Goal: Check status: Check status

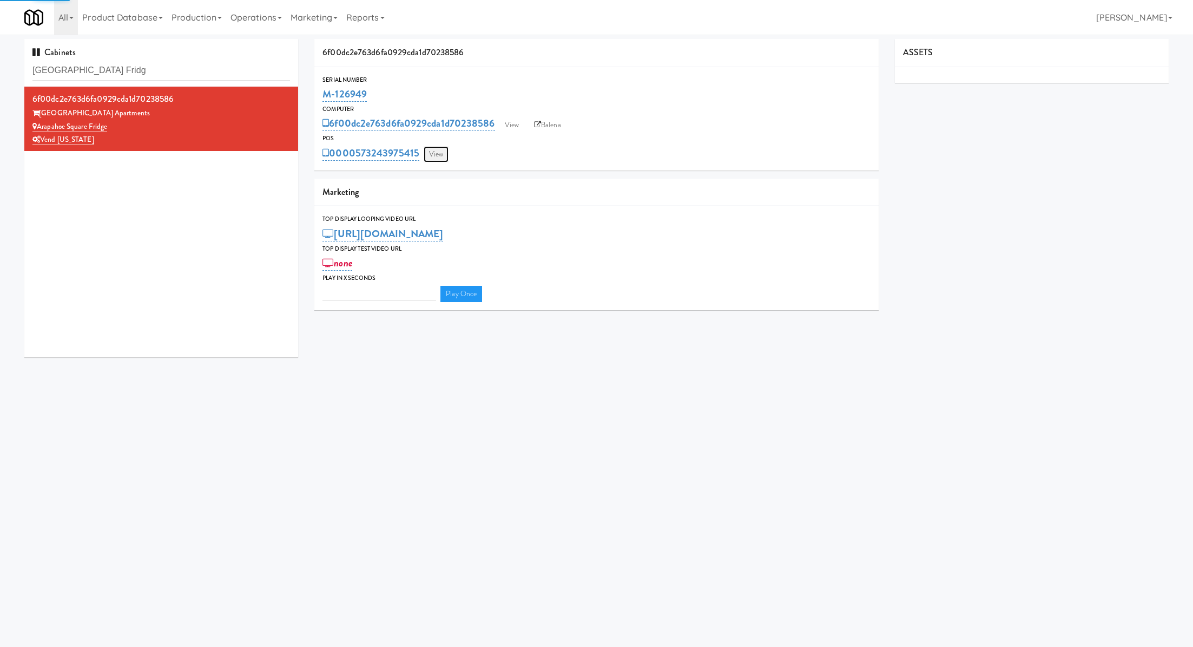
click at [439, 155] on link "View" at bounding box center [436, 154] width 25 height 16
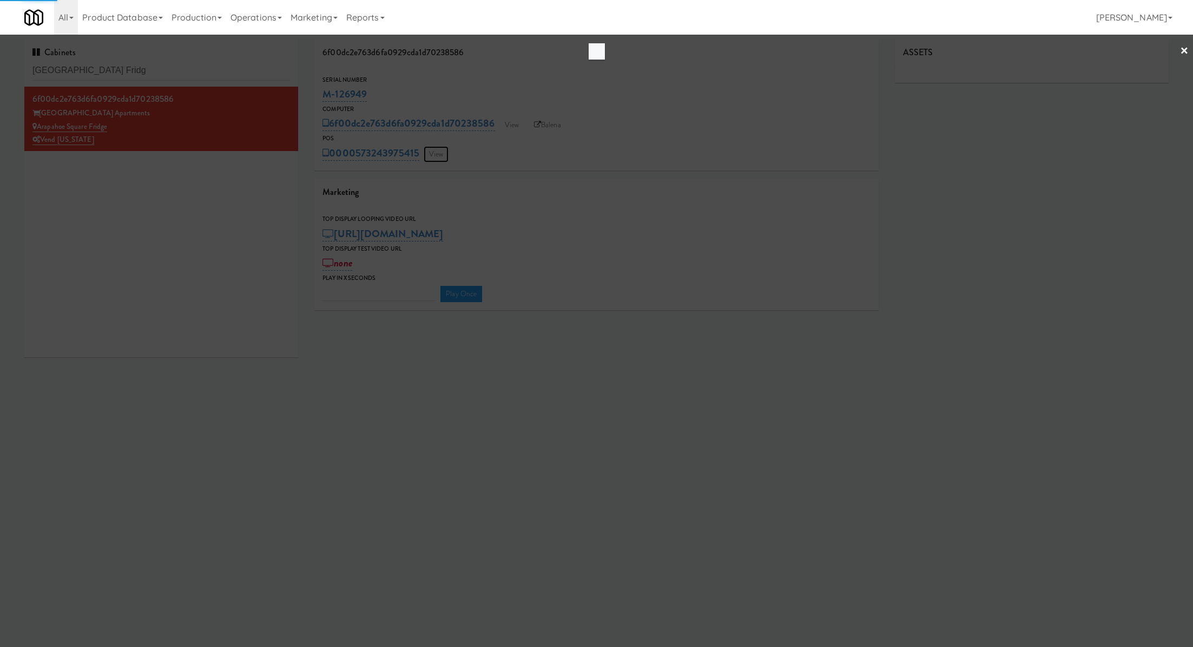
type input "3"
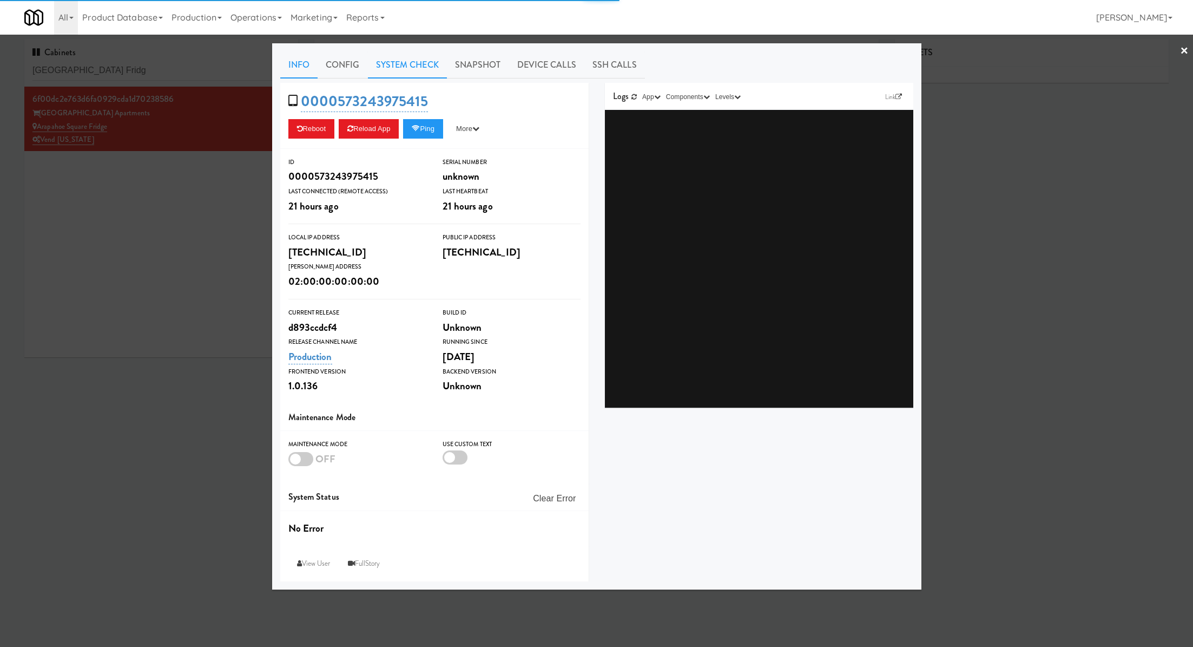
click at [392, 65] on link "System Check" at bounding box center [407, 64] width 79 height 27
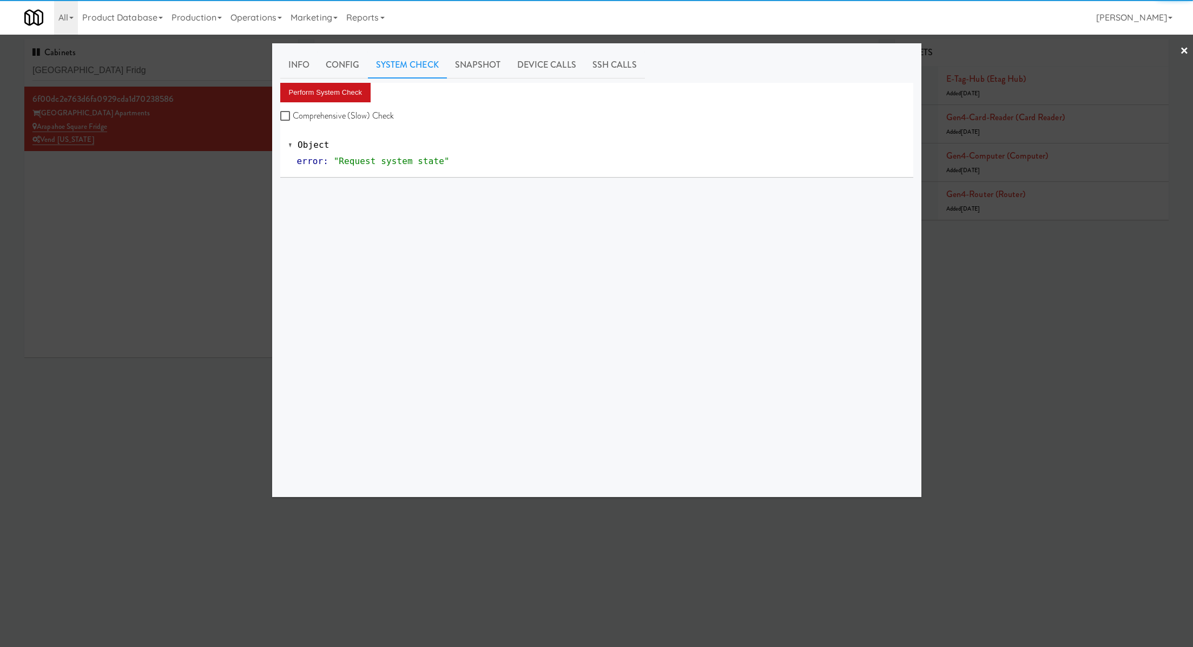
click at [345, 82] on div "Info Config System Check Snapshot Device Calls SSH Calls Perform System Check C…" at bounding box center [596, 269] width 633 height 437
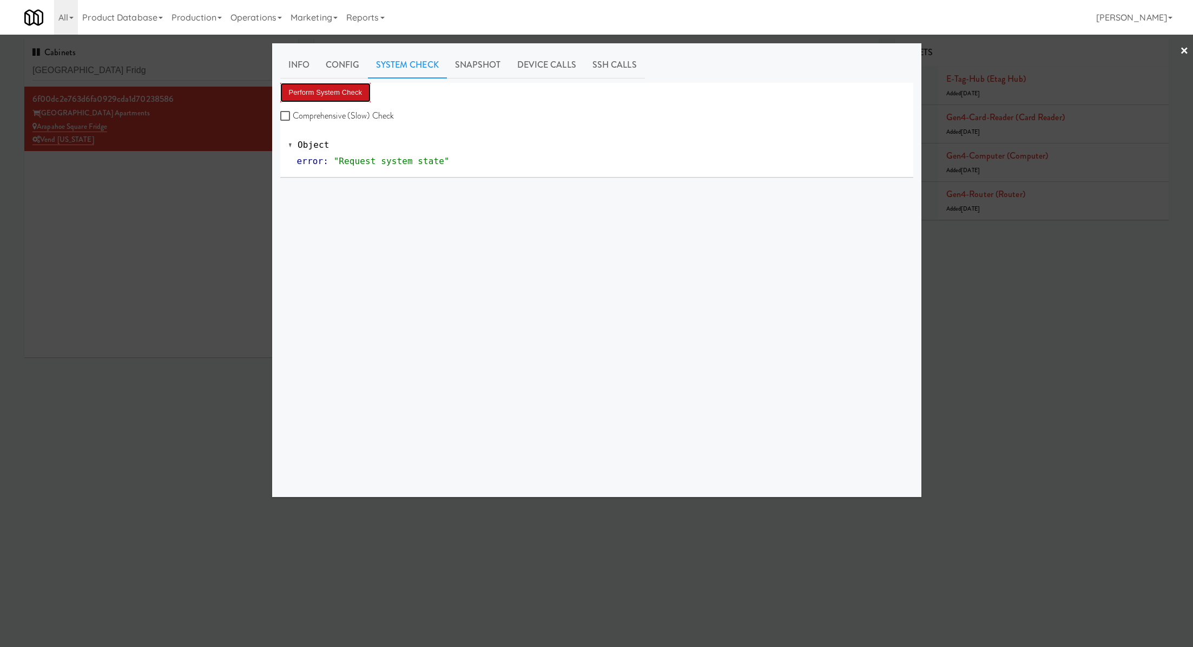
click at [345, 87] on button "Perform System Check" at bounding box center [325, 92] width 91 height 19
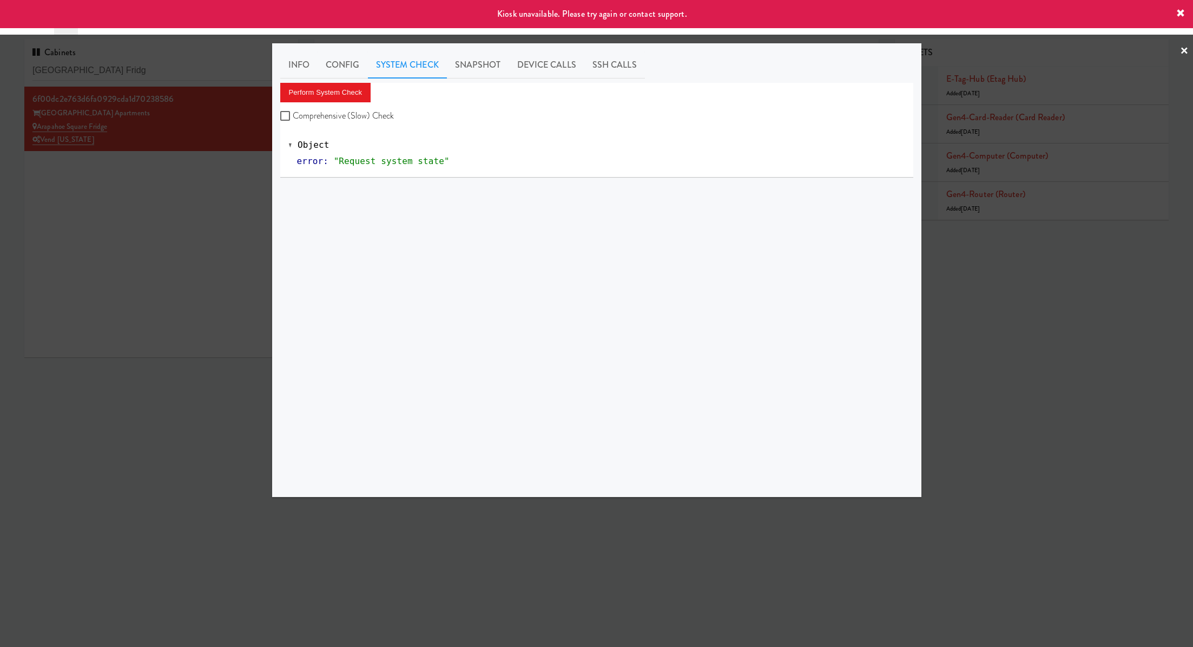
click at [231, 204] on div at bounding box center [596, 323] width 1193 height 647
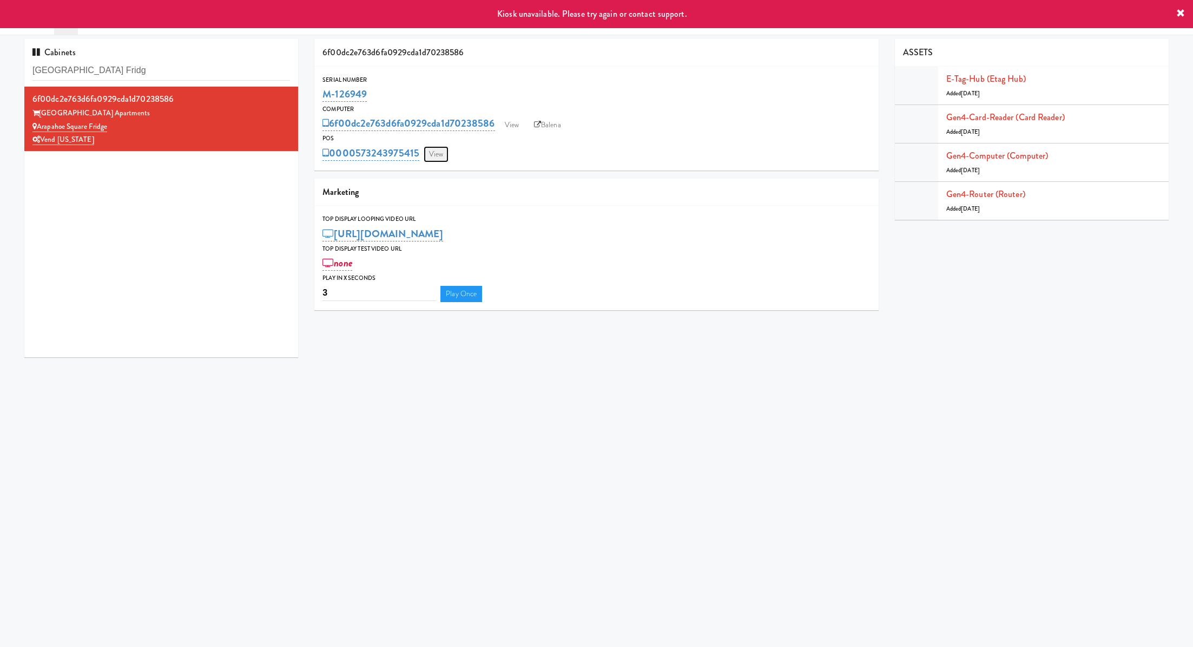
click at [438, 154] on link "View" at bounding box center [436, 154] width 25 height 16
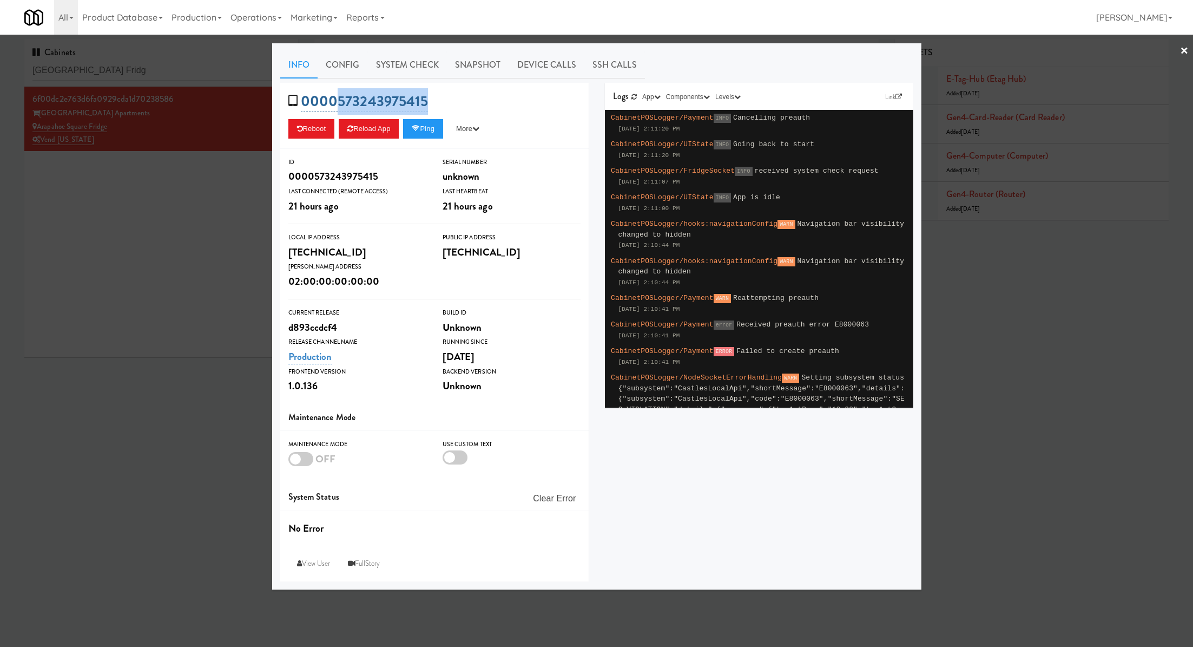
drag, startPoint x: 447, startPoint y: 98, endPoint x: 338, endPoint y: 100, distance: 109.3
click at [338, 100] on div "0000573243975415 Reboot Reload App Ping More Ping Server Restart Server Force R…" at bounding box center [434, 116] width 308 height 66
copy link "573243975415"
